Goal: Task Accomplishment & Management: Complete application form

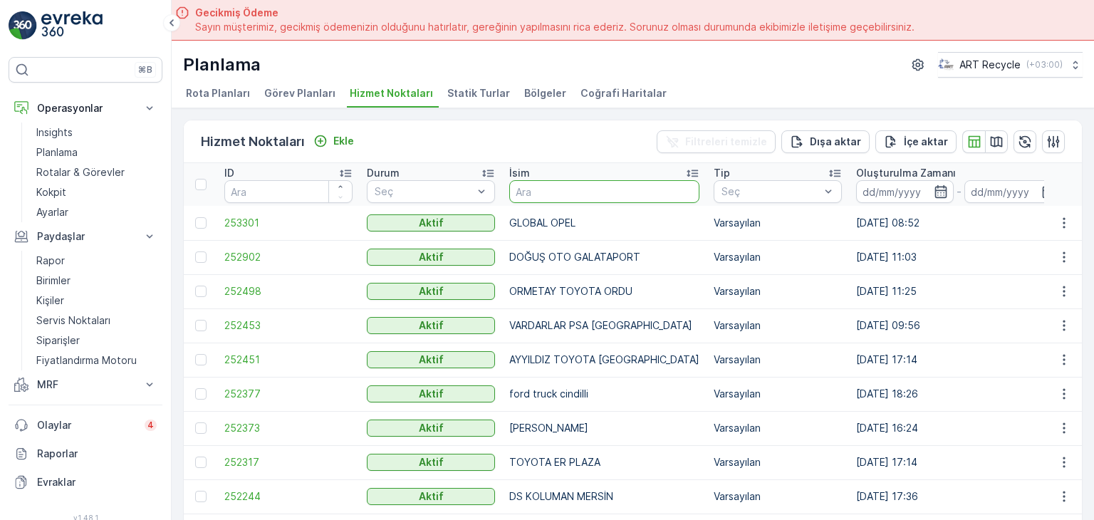
click at [568, 187] on input "text" at bounding box center [604, 191] width 190 height 23
type input "bpo"
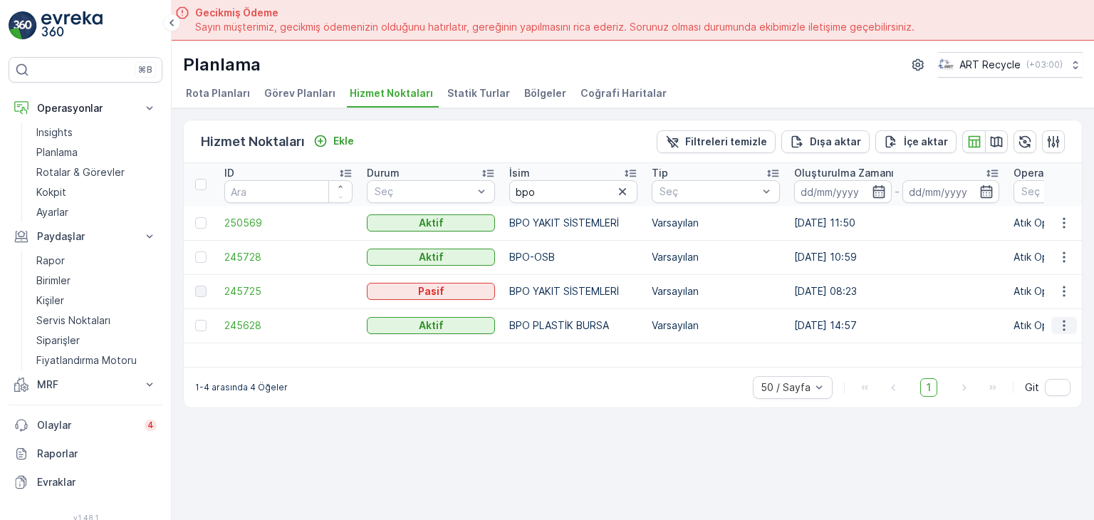
click at [1063, 323] on icon "button" at bounding box center [1064, 325] width 14 height 14
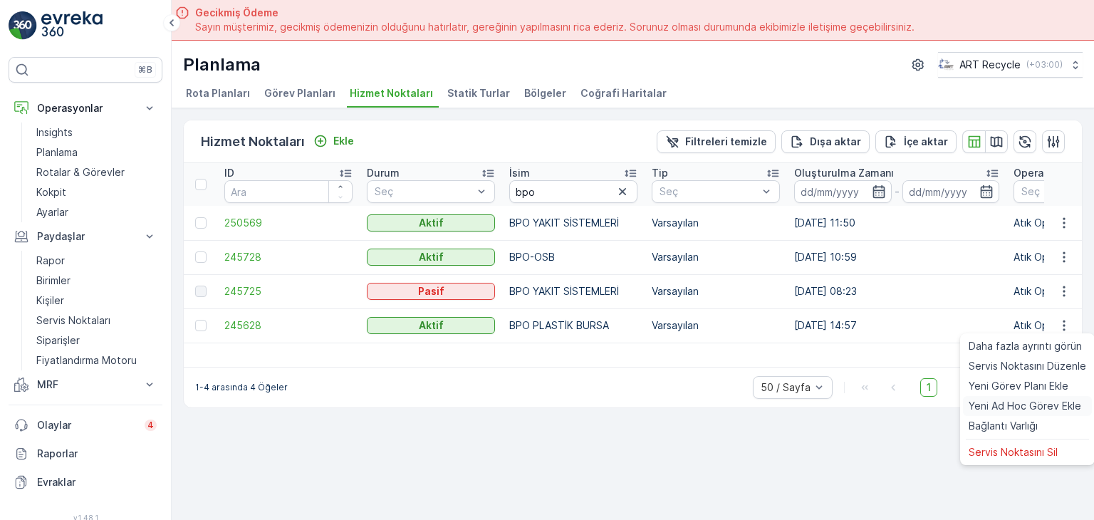
click at [1003, 402] on span "Yeni Ad Hoc Görev Ekle" at bounding box center [1025, 406] width 113 height 14
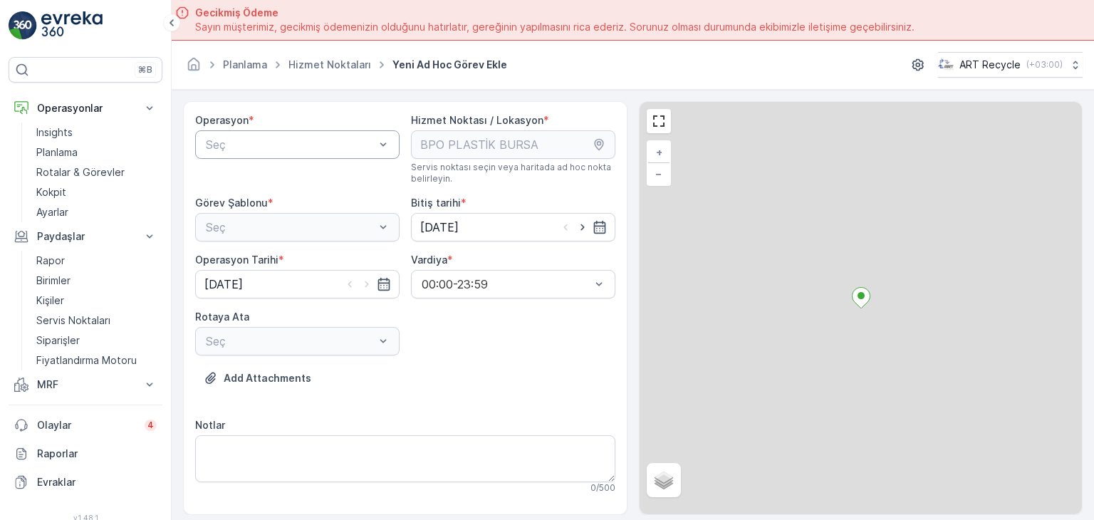
click at [322, 150] on div at bounding box center [290, 144] width 172 height 13
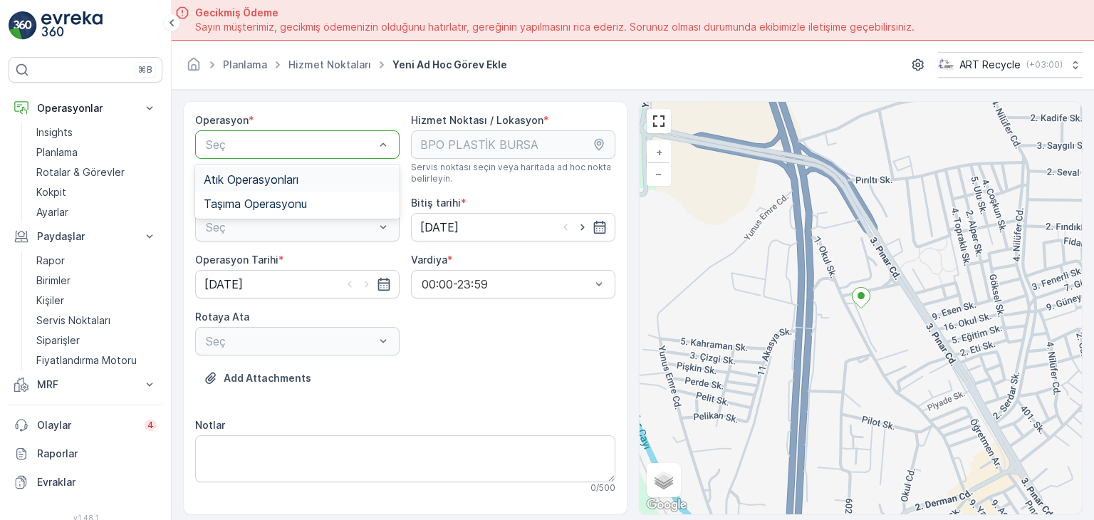
click at [305, 177] on div "Atık Operasyonları" at bounding box center [297, 179] width 187 height 13
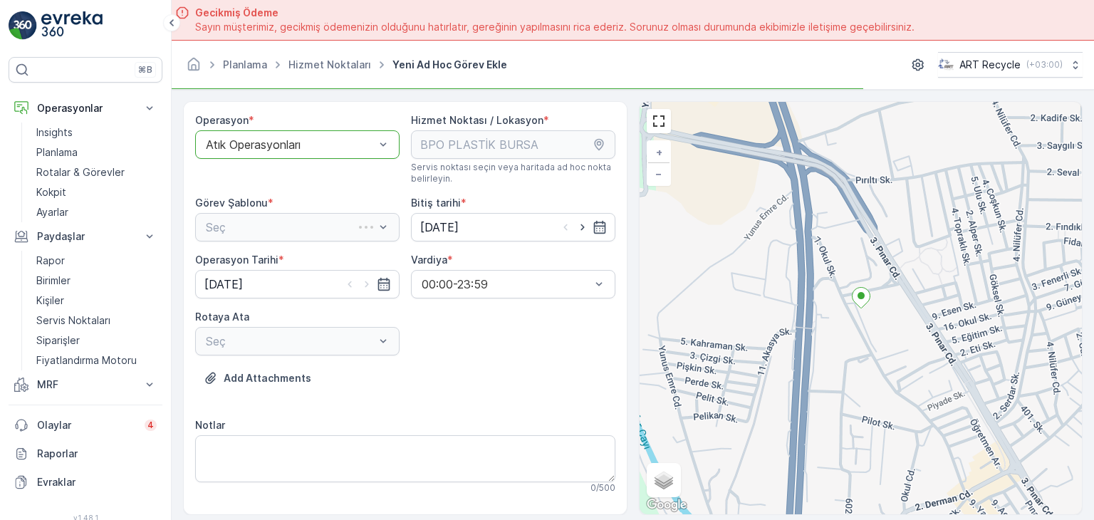
click at [286, 232] on div "Seç" at bounding box center [297, 227] width 204 height 28
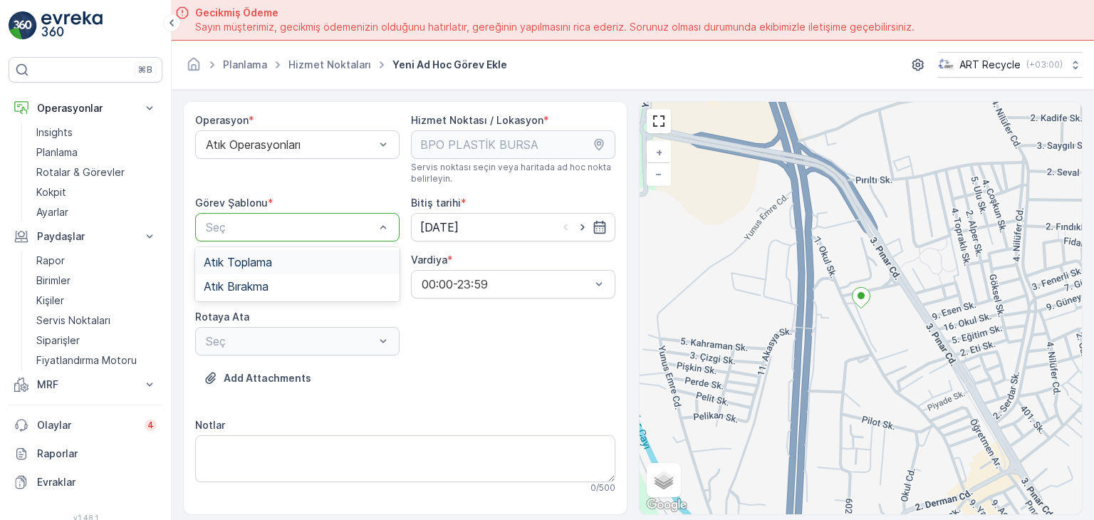
click at [289, 225] on div at bounding box center [290, 227] width 172 height 13
click at [279, 266] on div "Atık Toplama" at bounding box center [297, 262] width 187 height 13
click at [316, 344] on div at bounding box center [290, 341] width 172 height 13
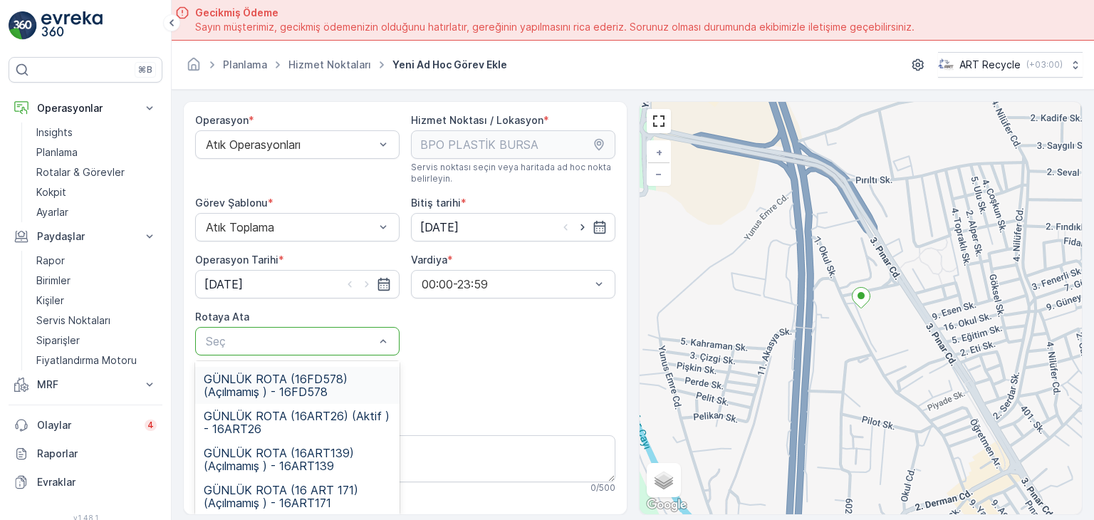
scroll to position [111, 0]
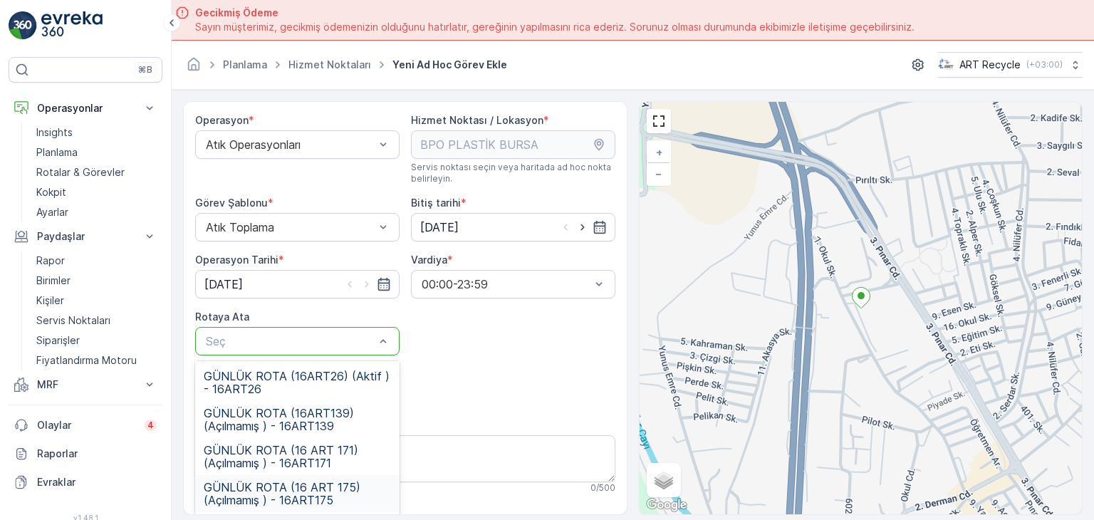
click at [337, 487] on span "GÜNLÜK ROTA (16 ART 175) (Açılmamış ) - 16ART175" at bounding box center [297, 494] width 187 height 26
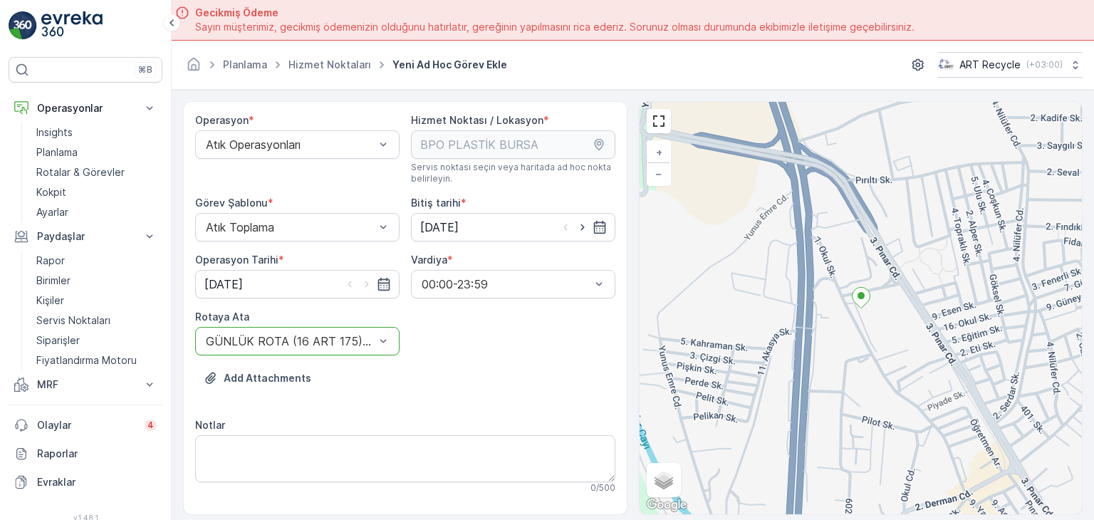
click at [447, 411] on div "Operasyon * Atık Operasyonları Hizmet Noktası / Lokasyon * Servis noktası seçin…" at bounding box center [405, 439] width 420 height 653
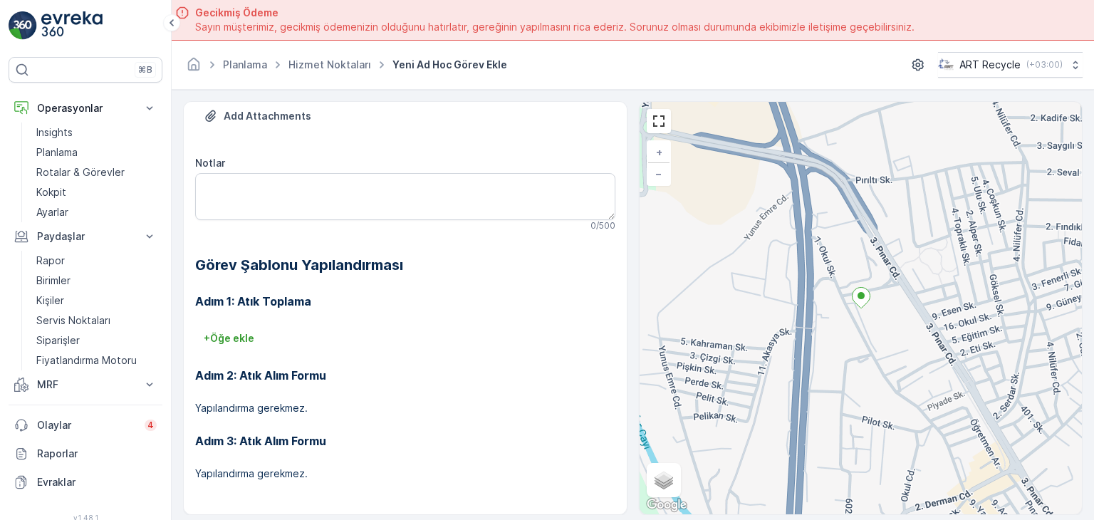
scroll to position [40, 0]
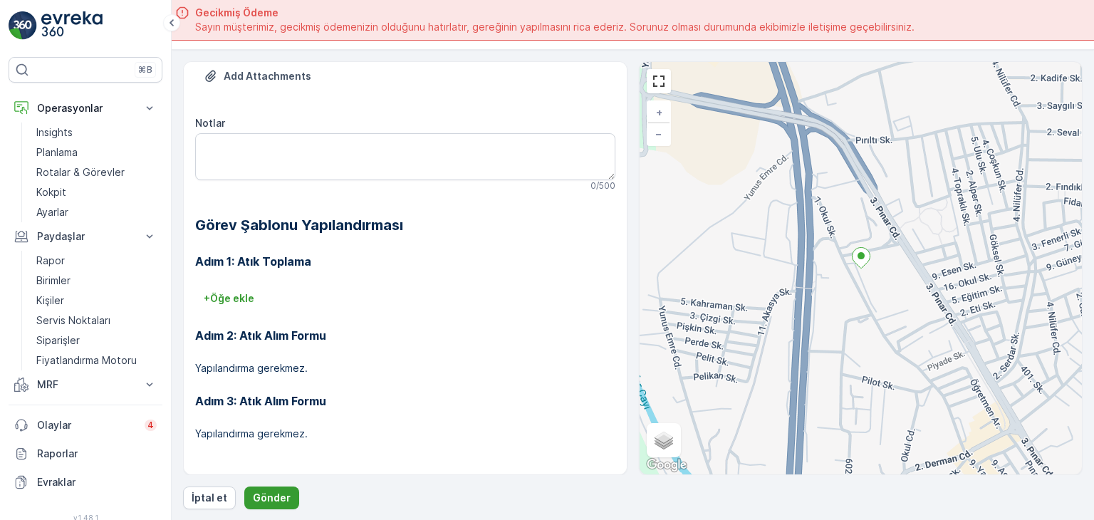
click at [289, 499] on button "Gönder" at bounding box center [271, 498] width 55 height 23
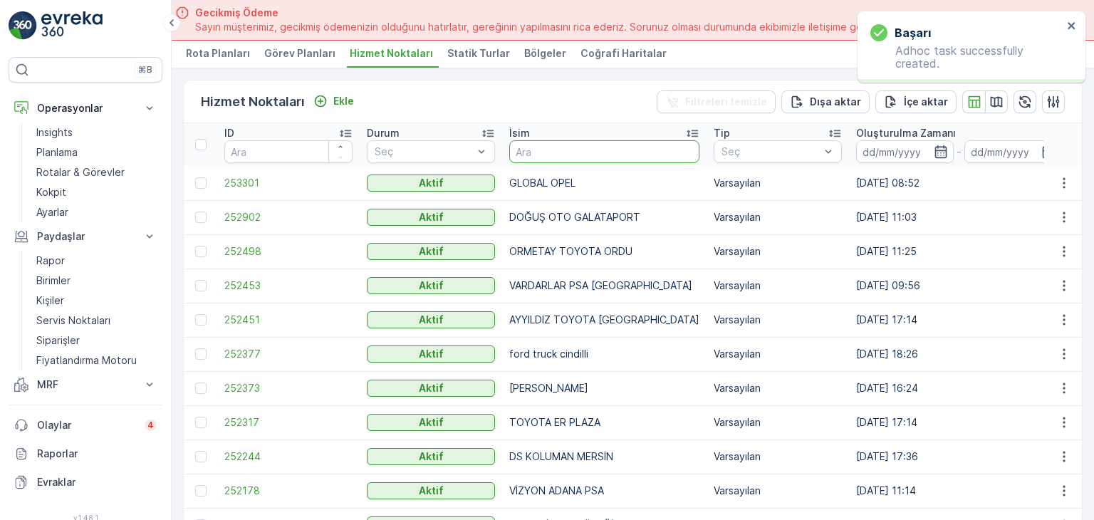
click at [569, 150] on input "text" at bounding box center [604, 151] width 190 height 23
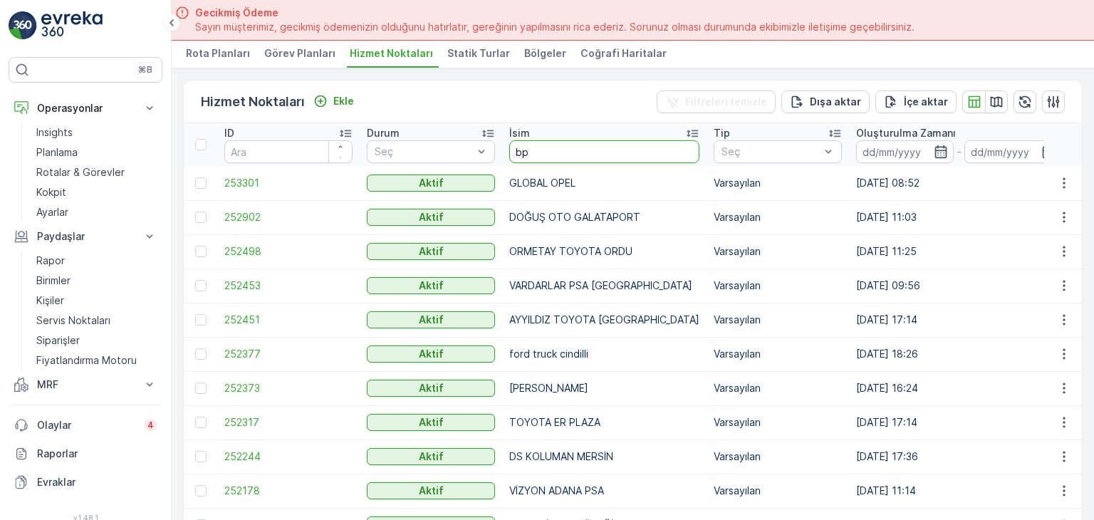
type input "bpo"
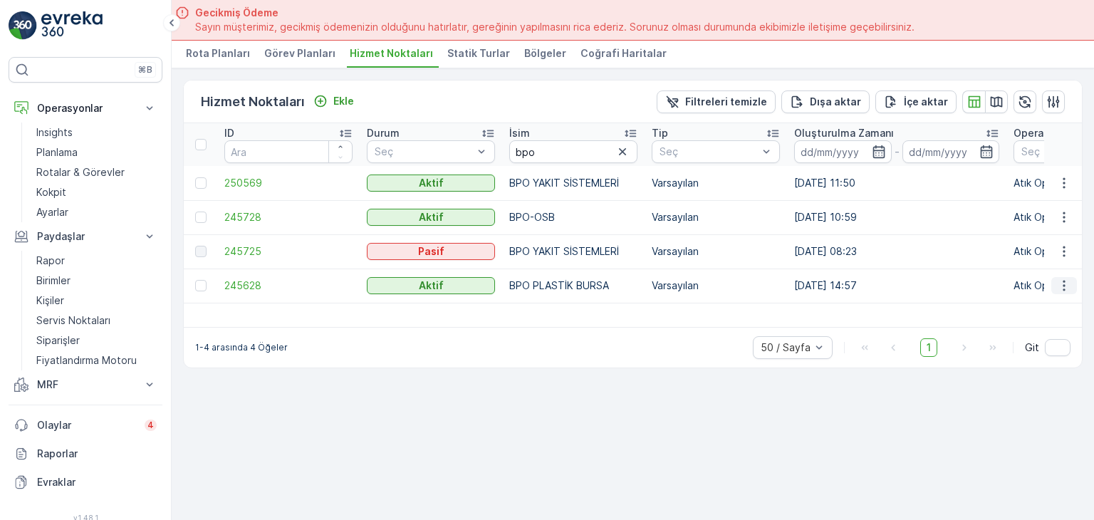
click at [1066, 286] on icon "button" at bounding box center [1064, 286] width 14 height 14
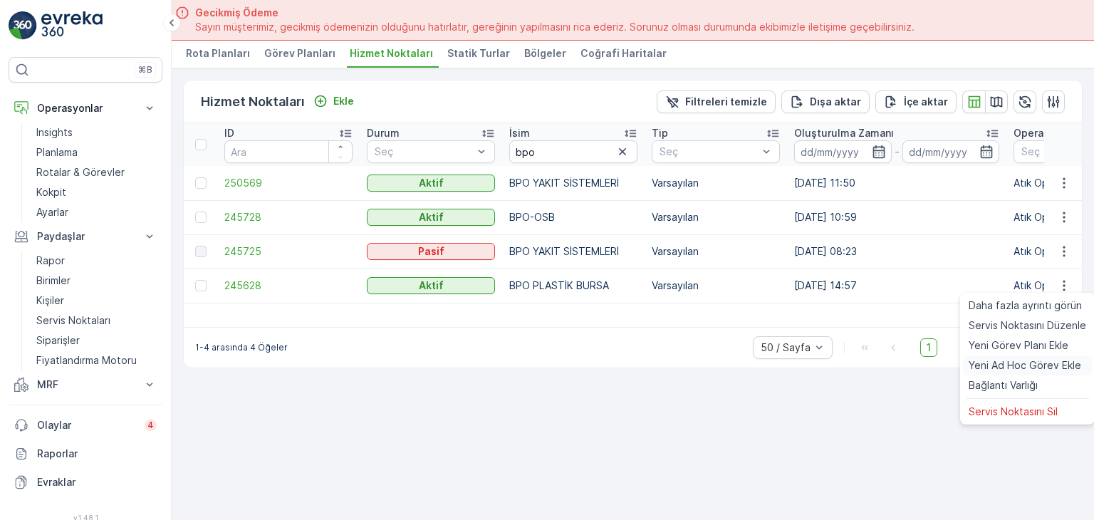
click at [1018, 364] on span "Yeni Ad Hoc Görev Ekle" at bounding box center [1025, 365] width 113 height 14
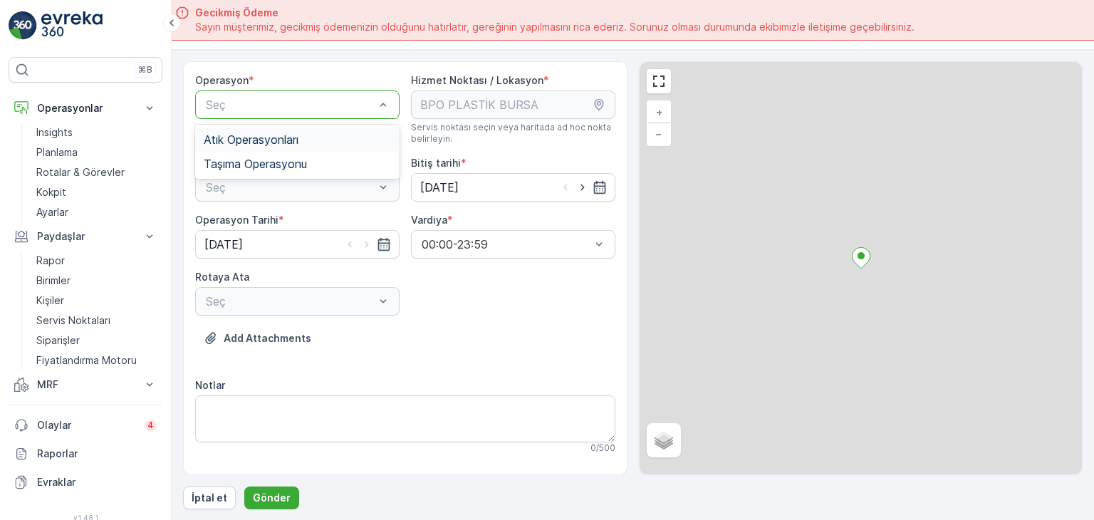
click at [296, 139] on span "Atık Operasyonları" at bounding box center [251, 139] width 95 height 13
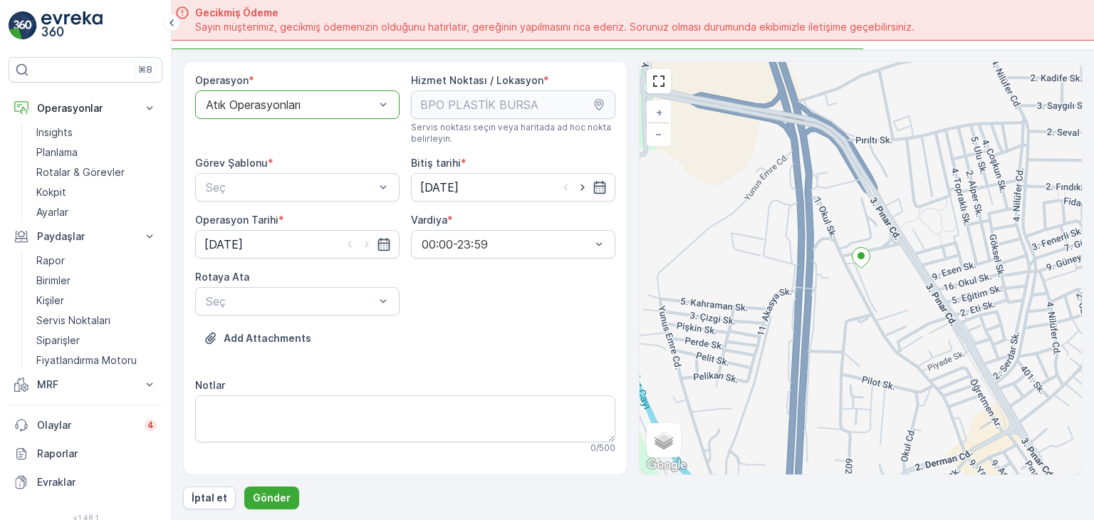
click at [291, 170] on div "Görev Şablonu * Seç" at bounding box center [297, 179] width 204 height 46
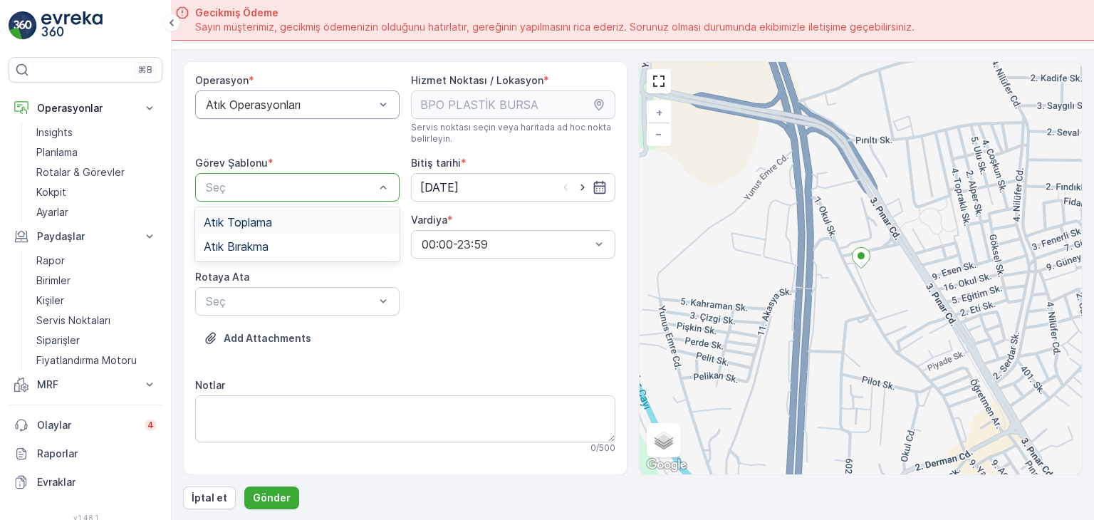
click at [274, 227] on div "Atık Toplama" at bounding box center [297, 222] width 187 height 13
drag, startPoint x: 457, startPoint y: 316, endPoint x: 428, endPoint y: 312, distance: 29.4
click at [458, 316] on div "Operasyon * Atık Operasyonları Hizmet Noktası / Lokasyon * Servis noktası seçin…" at bounding box center [405, 399] width 420 height 653
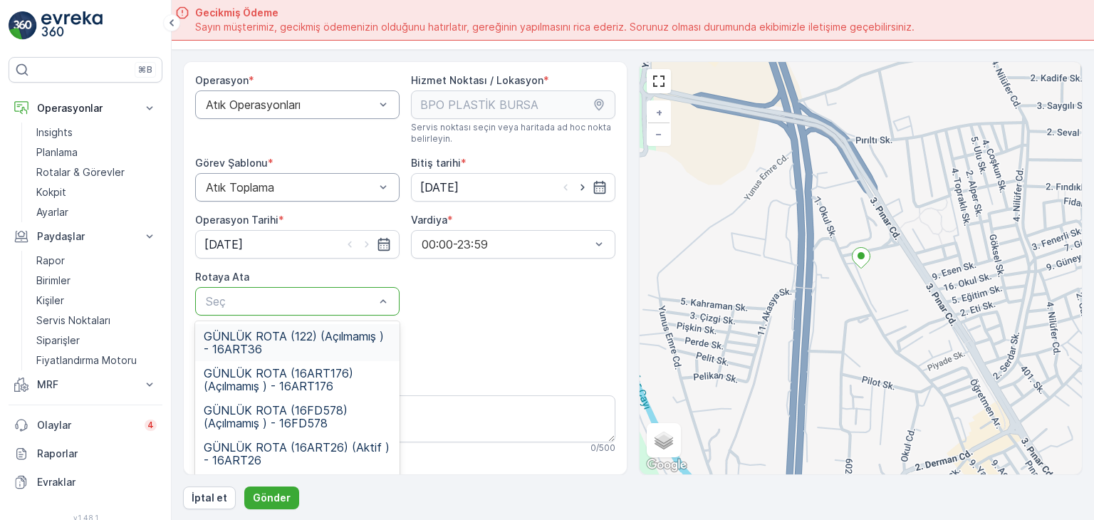
click at [331, 302] on div at bounding box center [290, 301] width 172 height 13
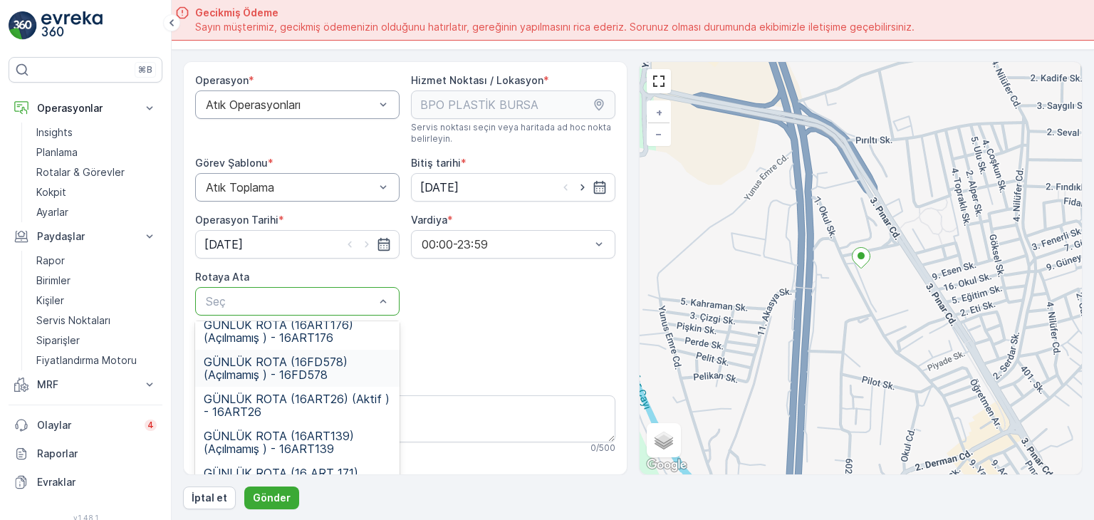
scroll to position [71, 0]
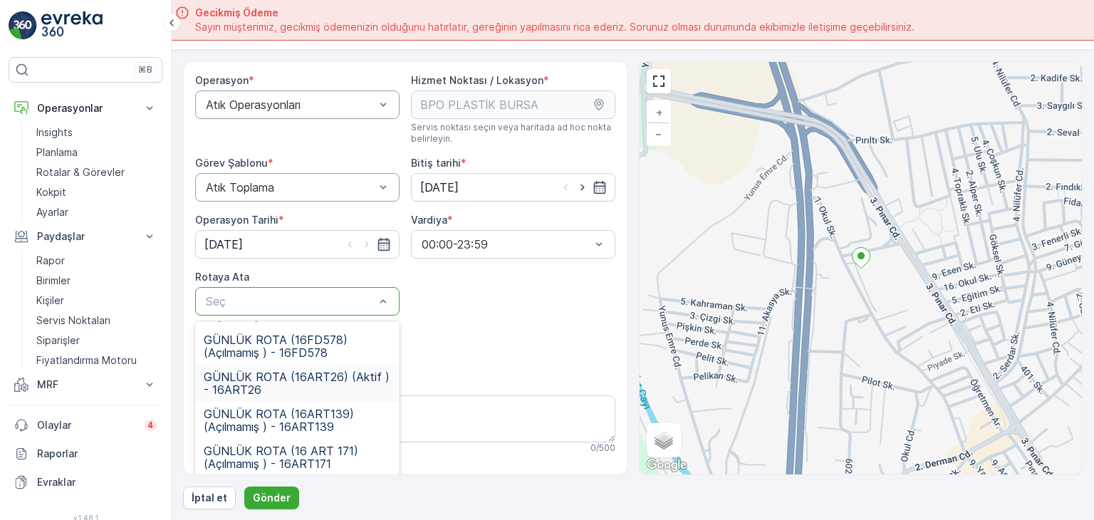
click at [461, 337] on div "Add Attachments" at bounding box center [405, 347] width 420 height 40
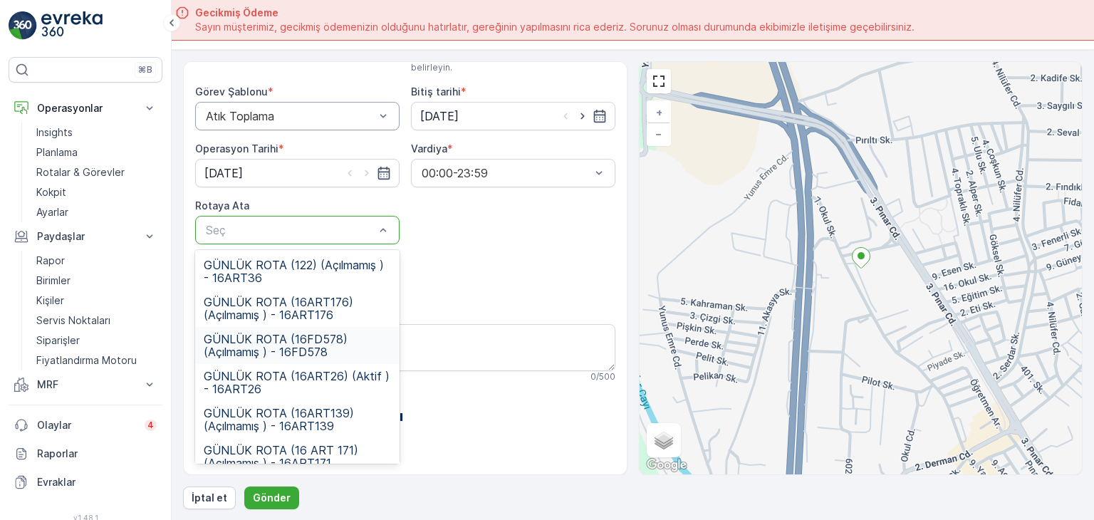
scroll to position [51, 0]
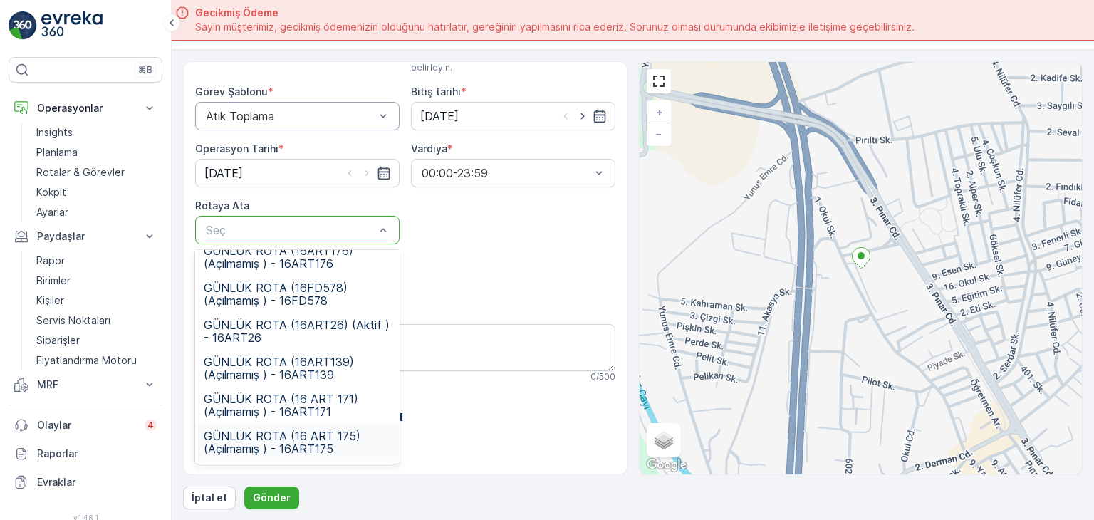
click at [309, 443] on span "GÜNLÜK ROTA (16 ART 175) (Açılmamış ) - 16ART175" at bounding box center [297, 443] width 187 height 26
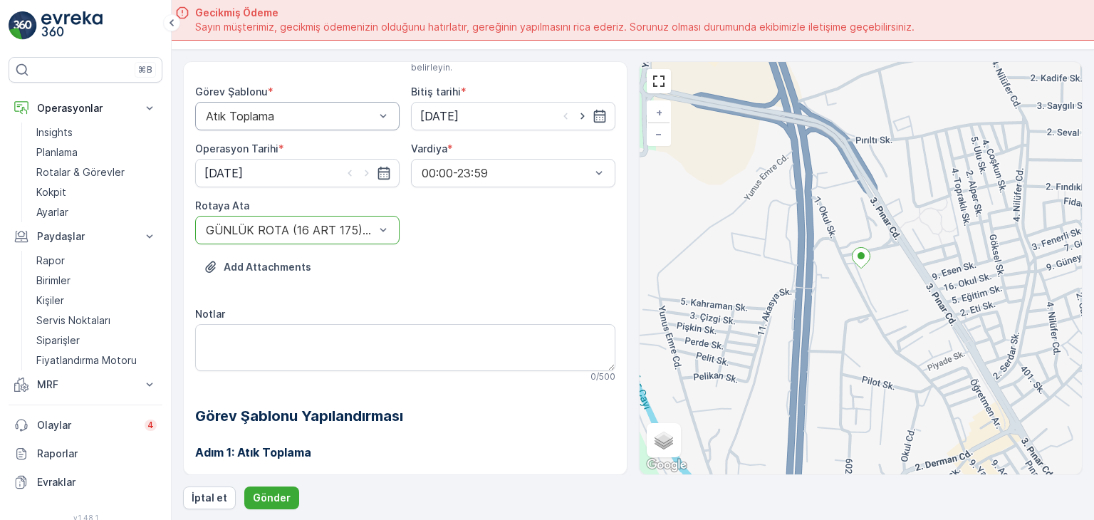
click at [431, 290] on div "Add Attachments" at bounding box center [405, 276] width 420 height 40
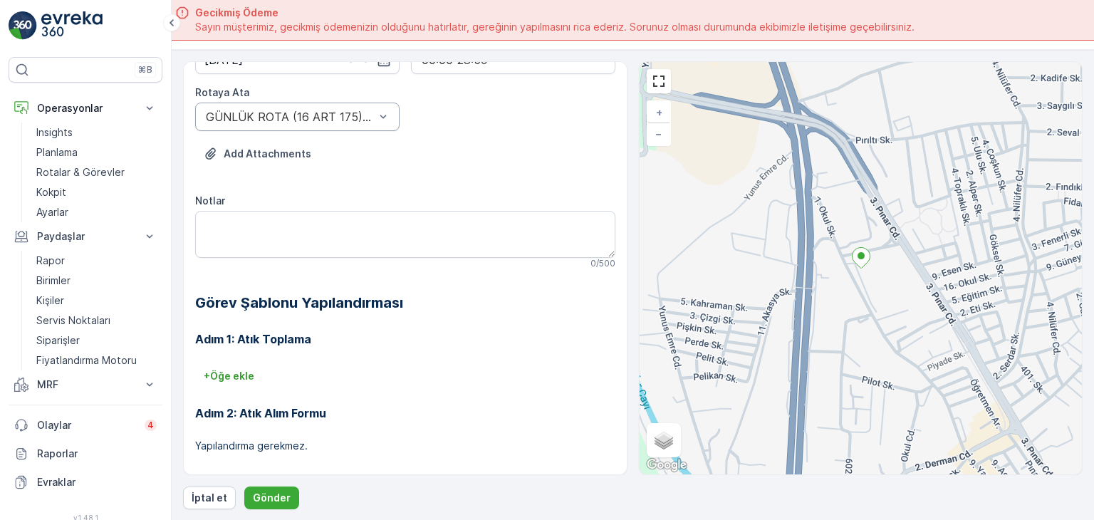
scroll to position [262, 0]
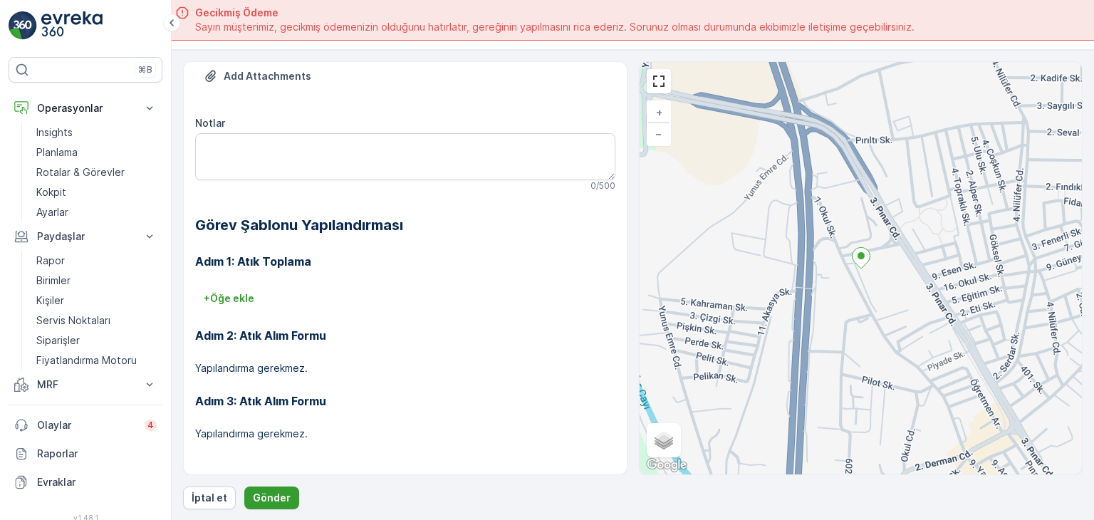
click at [271, 494] on p "Gönder" at bounding box center [272, 498] width 38 height 14
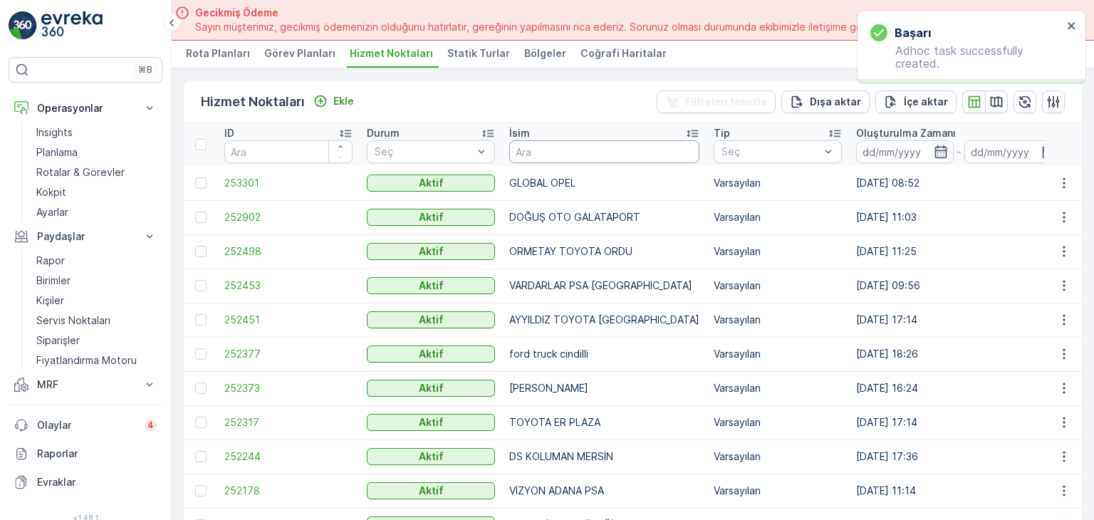
click at [573, 150] on input "text" at bounding box center [604, 151] width 190 height 23
type input "barakfakih"
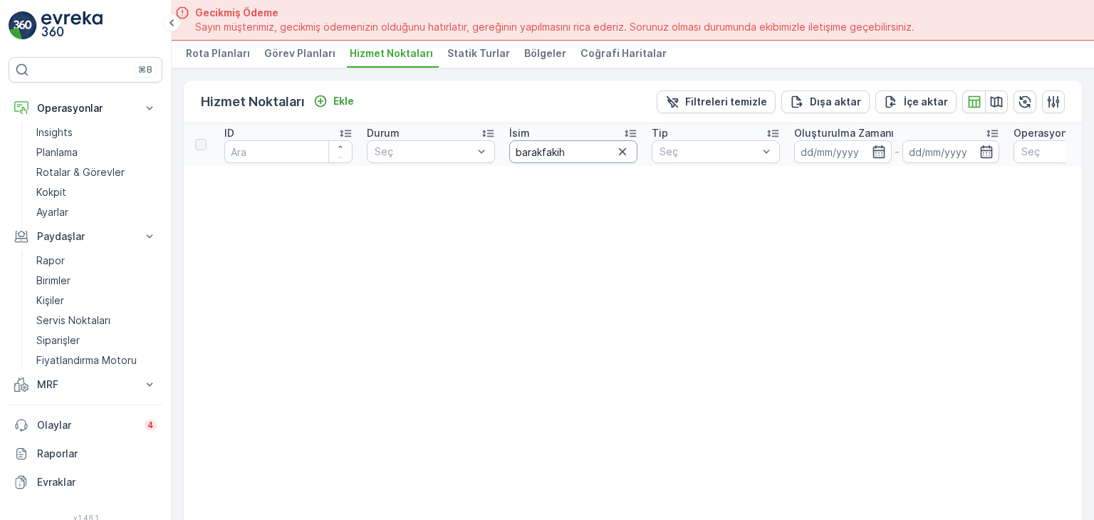
click at [586, 149] on input "barakfakih" at bounding box center [573, 151] width 128 height 23
type input "barakf"
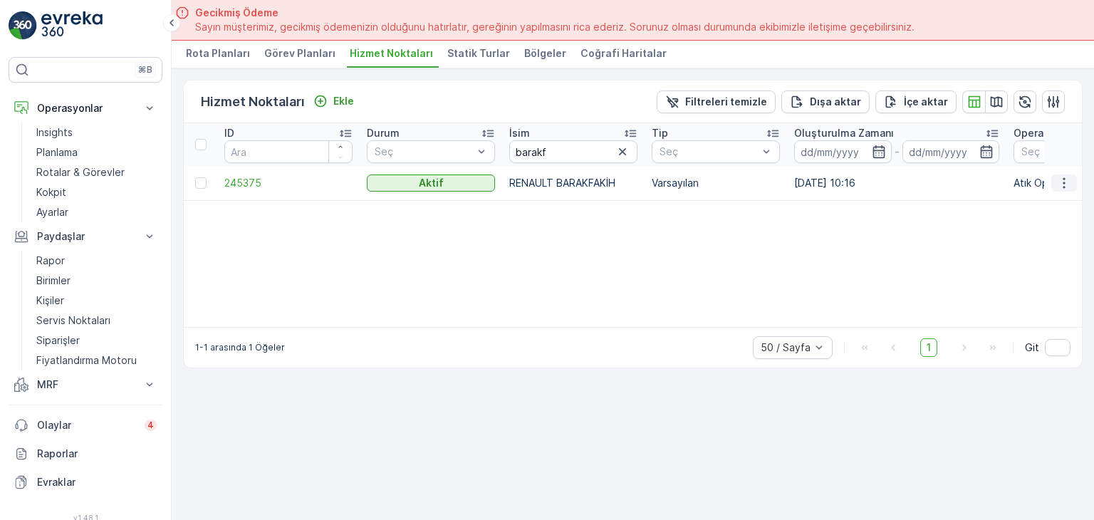
click at [1063, 180] on icon "button" at bounding box center [1064, 183] width 14 height 14
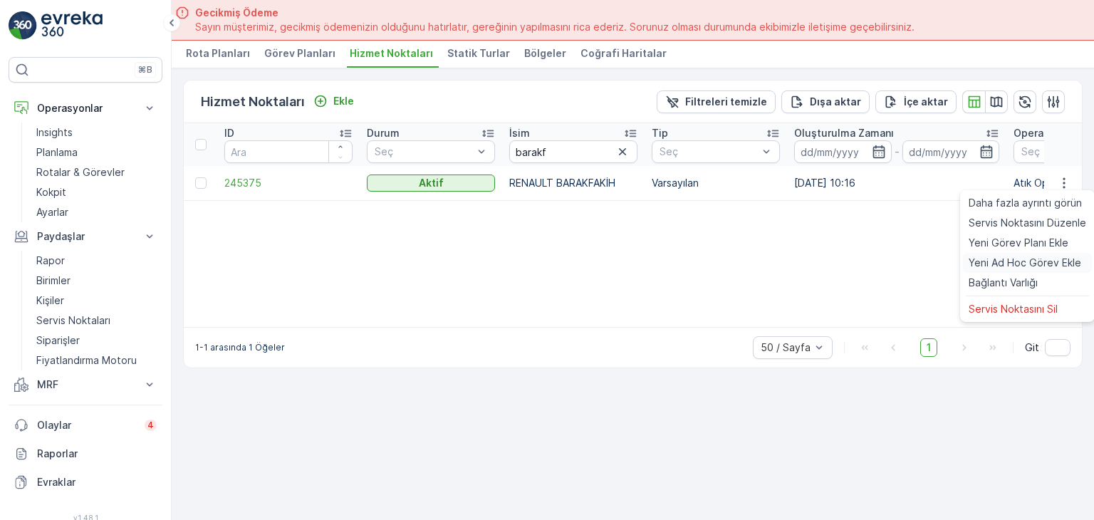
click at [1009, 265] on span "Yeni Ad Hoc Görev Ekle" at bounding box center [1025, 263] width 113 height 14
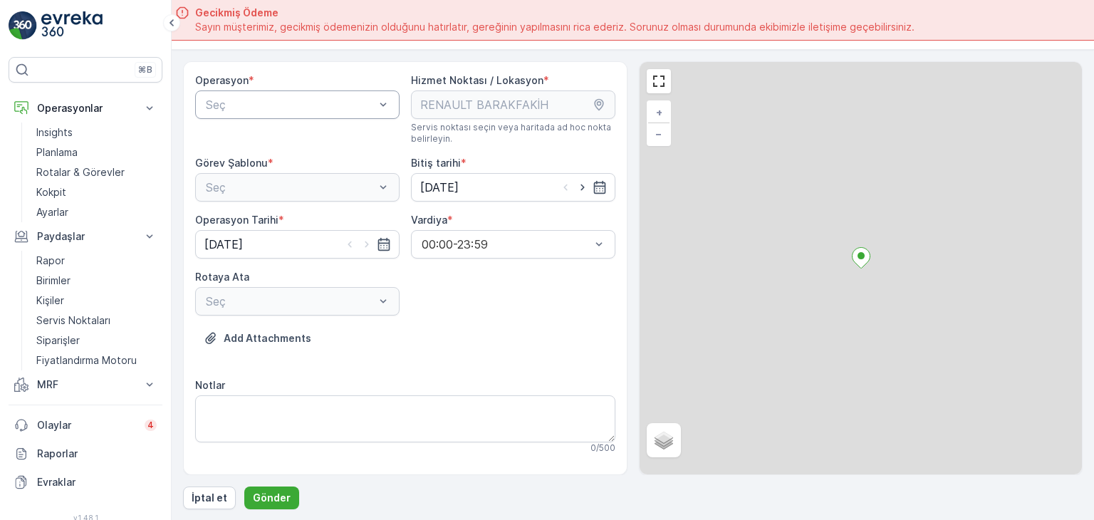
click at [326, 90] on div "Seç" at bounding box center [297, 104] width 204 height 28
click at [278, 138] on span "Atık Operasyonları" at bounding box center [251, 139] width 95 height 13
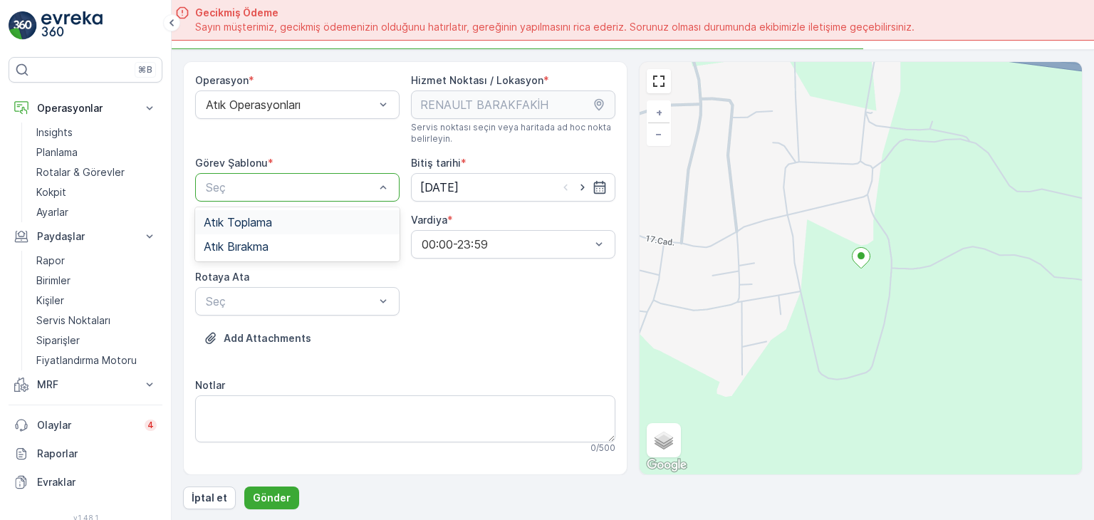
click at [268, 175] on div "Seç" at bounding box center [297, 187] width 204 height 28
click at [257, 219] on span "Atık Toplama" at bounding box center [238, 222] width 68 height 13
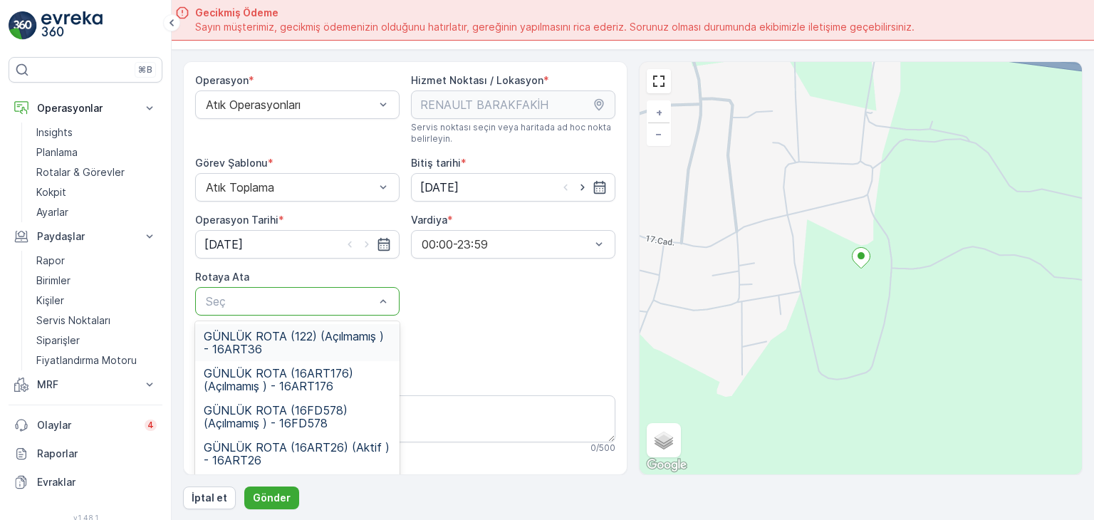
click at [255, 296] on div at bounding box center [290, 301] width 172 height 13
click at [355, 373] on span "GÜNLÜK ROTA (16ART176) (Açılmamış ) - 16ART176" at bounding box center [297, 380] width 187 height 26
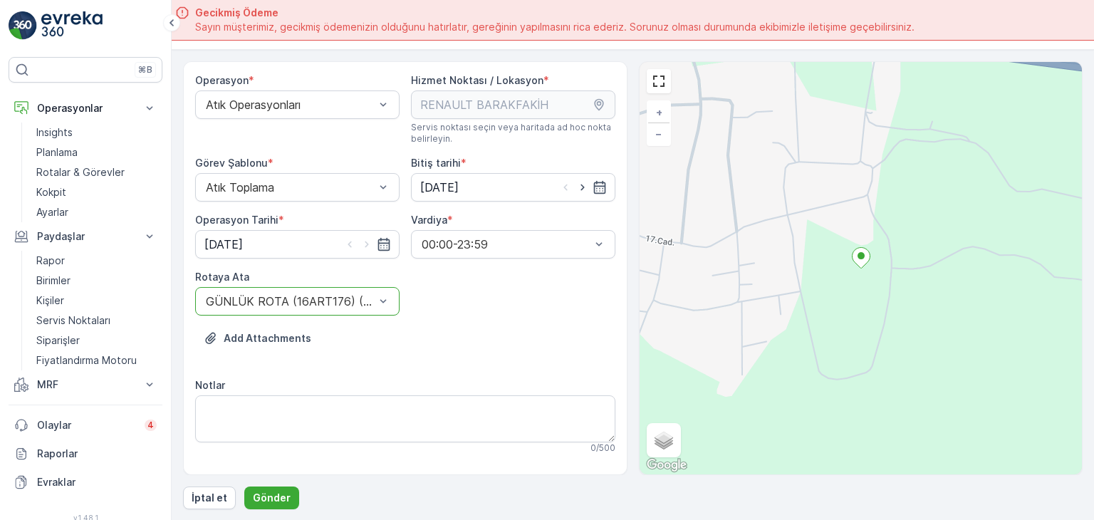
click at [462, 358] on div "Add Attachments" at bounding box center [405, 347] width 420 height 40
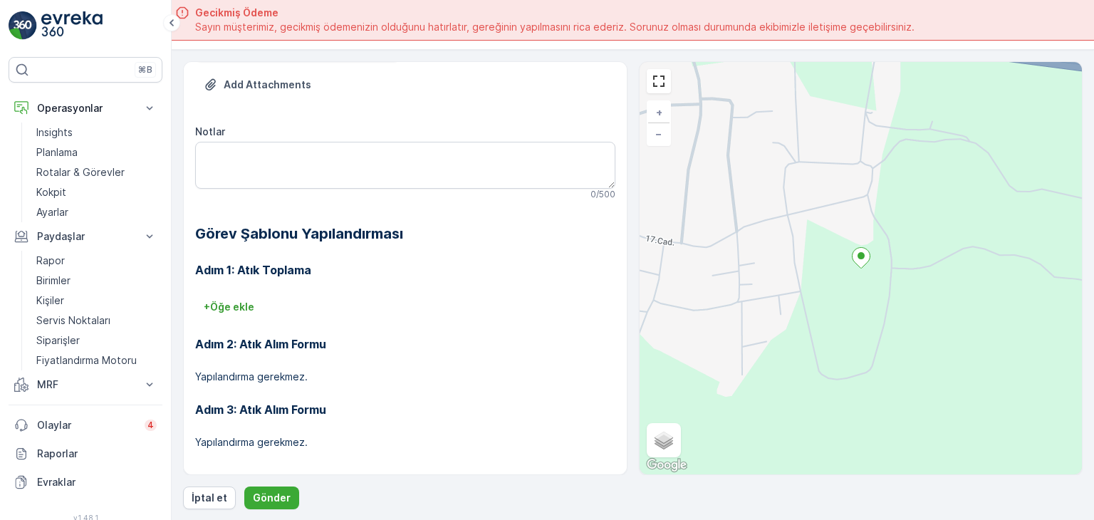
scroll to position [262, 0]
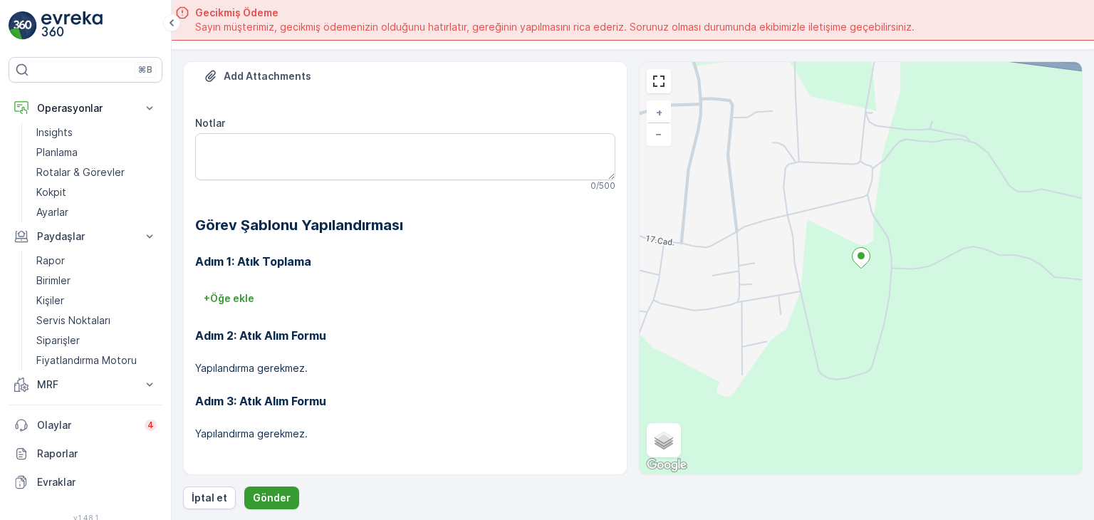
click at [279, 492] on p "Gönder" at bounding box center [272, 498] width 38 height 14
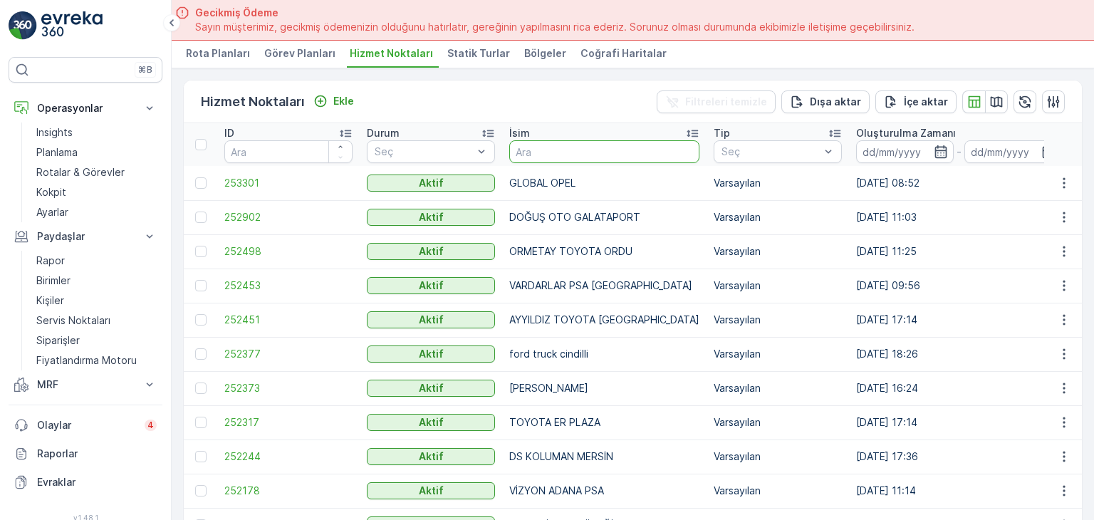
click at [530, 142] on input "text" at bounding box center [604, 151] width 190 height 23
click at [579, 154] on input "text" at bounding box center [604, 151] width 190 height 23
click at [308, 55] on span "Görev Planları" at bounding box center [299, 53] width 71 height 14
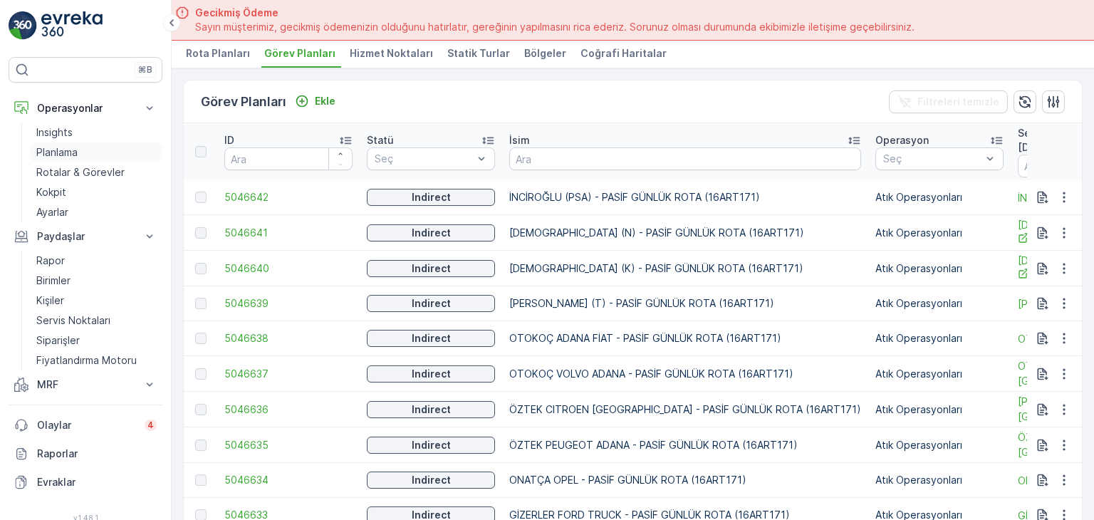
click at [42, 148] on p "Planlama" at bounding box center [56, 152] width 41 height 14
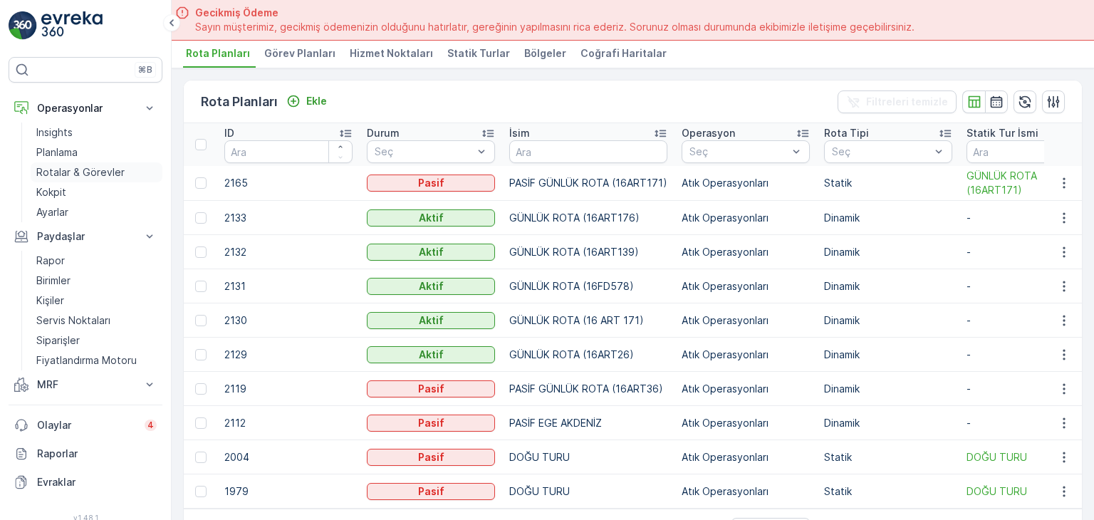
click at [60, 168] on p "Rotalar & Görevler" at bounding box center [80, 172] width 88 height 14
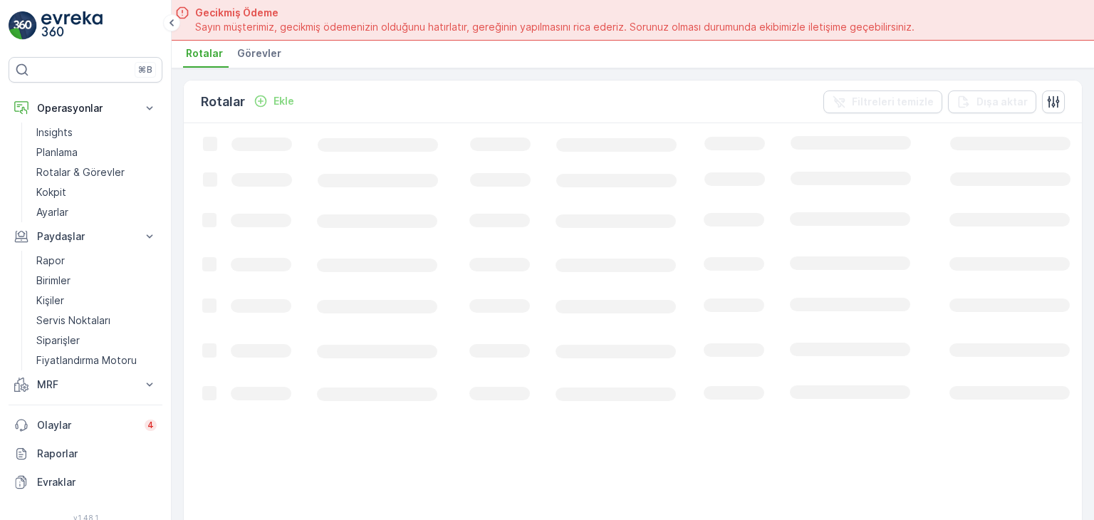
click at [273, 61] on li "Görevler" at bounding box center [260, 55] width 53 height 24
